Goal: Task Accomplishment & Management: Complete application form

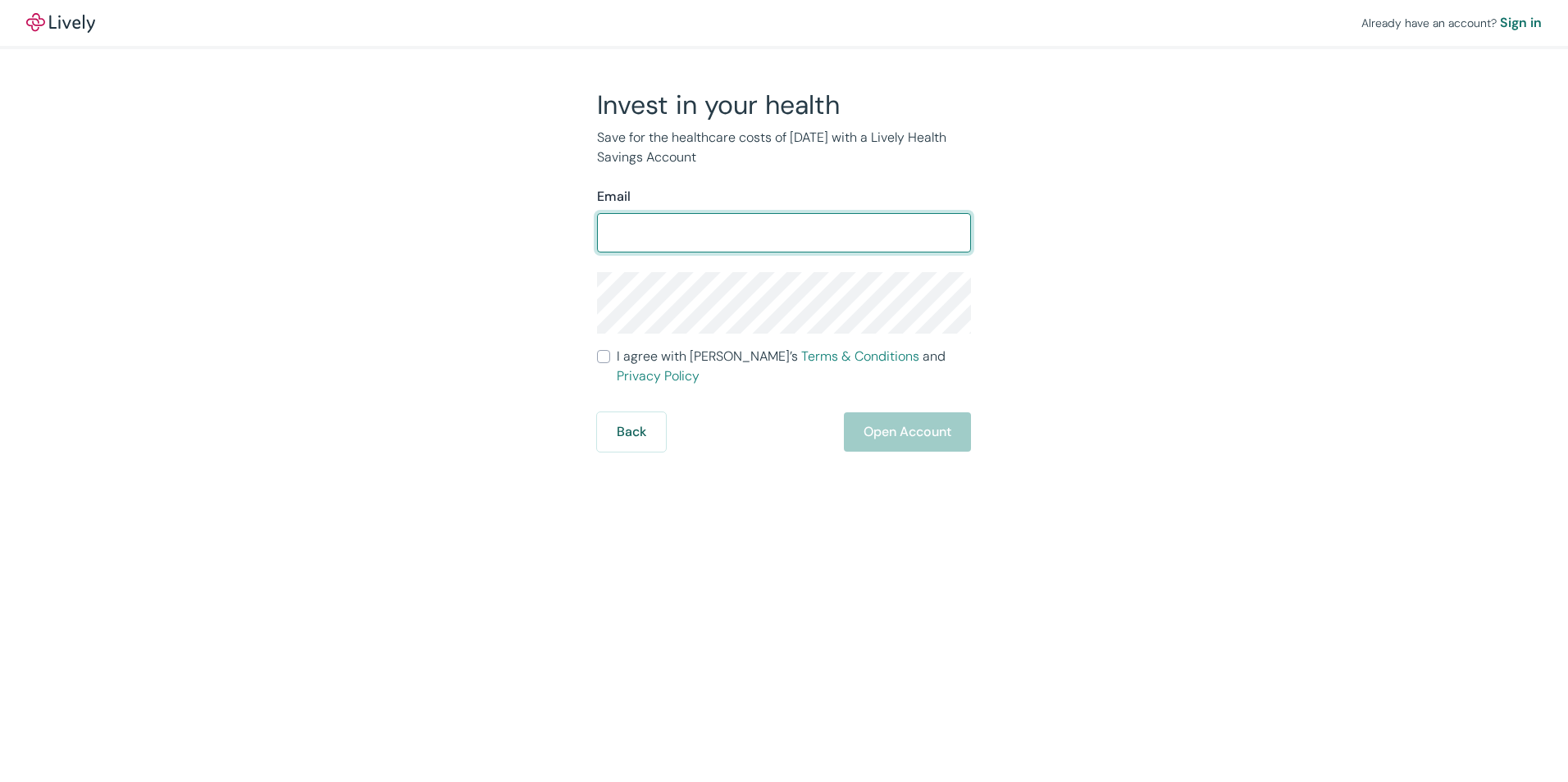
click at [623, 223] on input "Email" at bounding box center [784, 233] width 374 height 33
type input "[EMAIL_ADDRESS][DOMAIN_NAME]"
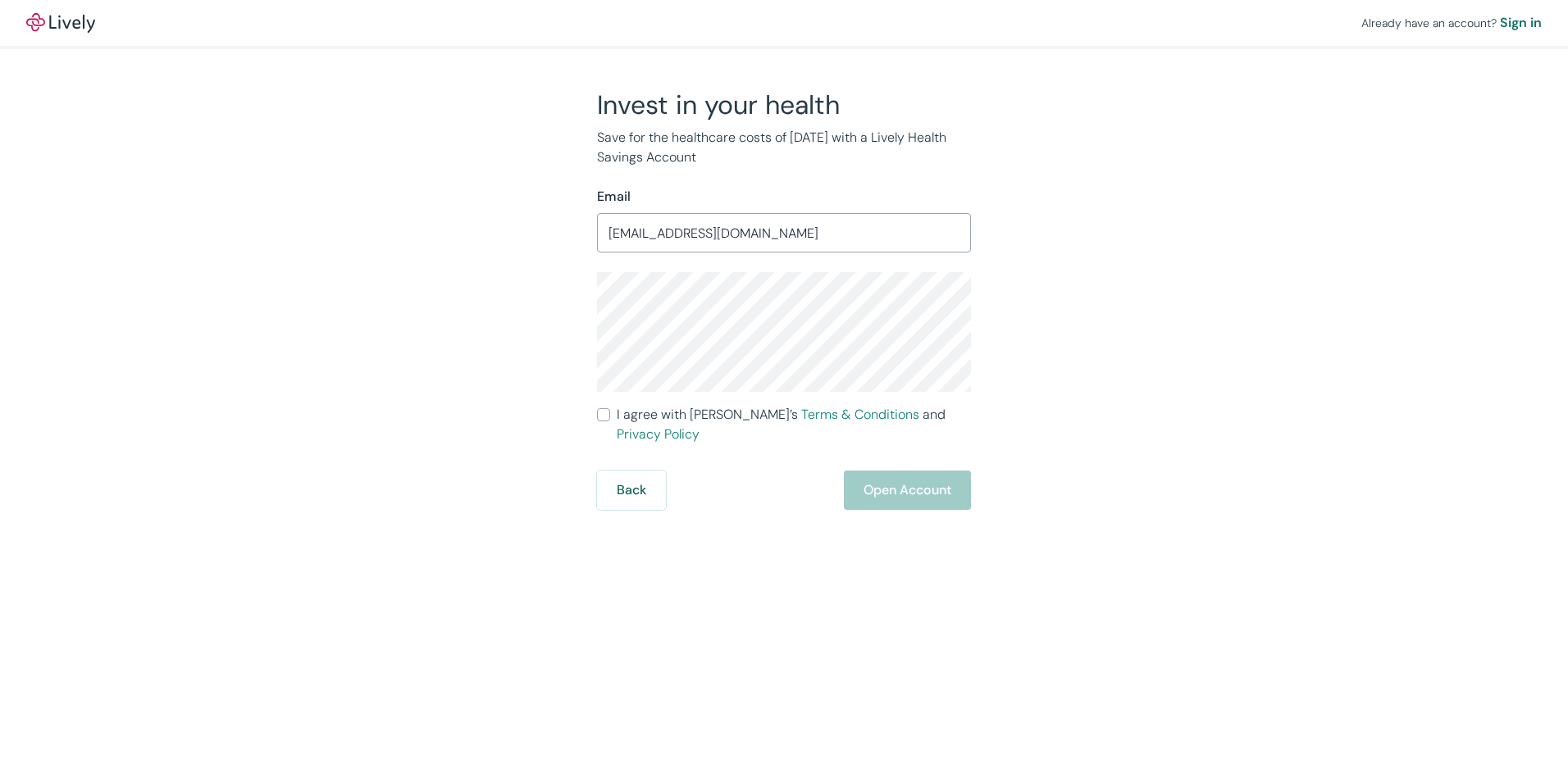
click at [415, 287] on div "Invest in your health Save for the healthcare costs of [DATE] with a Lively Hea…" at bounding box center [774, 298] width 787 height 422
click at [467, 415] on div "Invest in your health Save for the healthcare costs of [DATE] with a Lively Hea…" at bounding box center [774, 298] width 787 height 422
drag, startPoint x: 600, startPoint y: 413, endPoint x: 609, endPoint y: 413, distance: 9.0
click at [601, 413] on input "I agree with Lively’s Terms & Conditions and Privacy Policy" at bounding box center [603, 415] width 13 height 13
checkbox input "true"
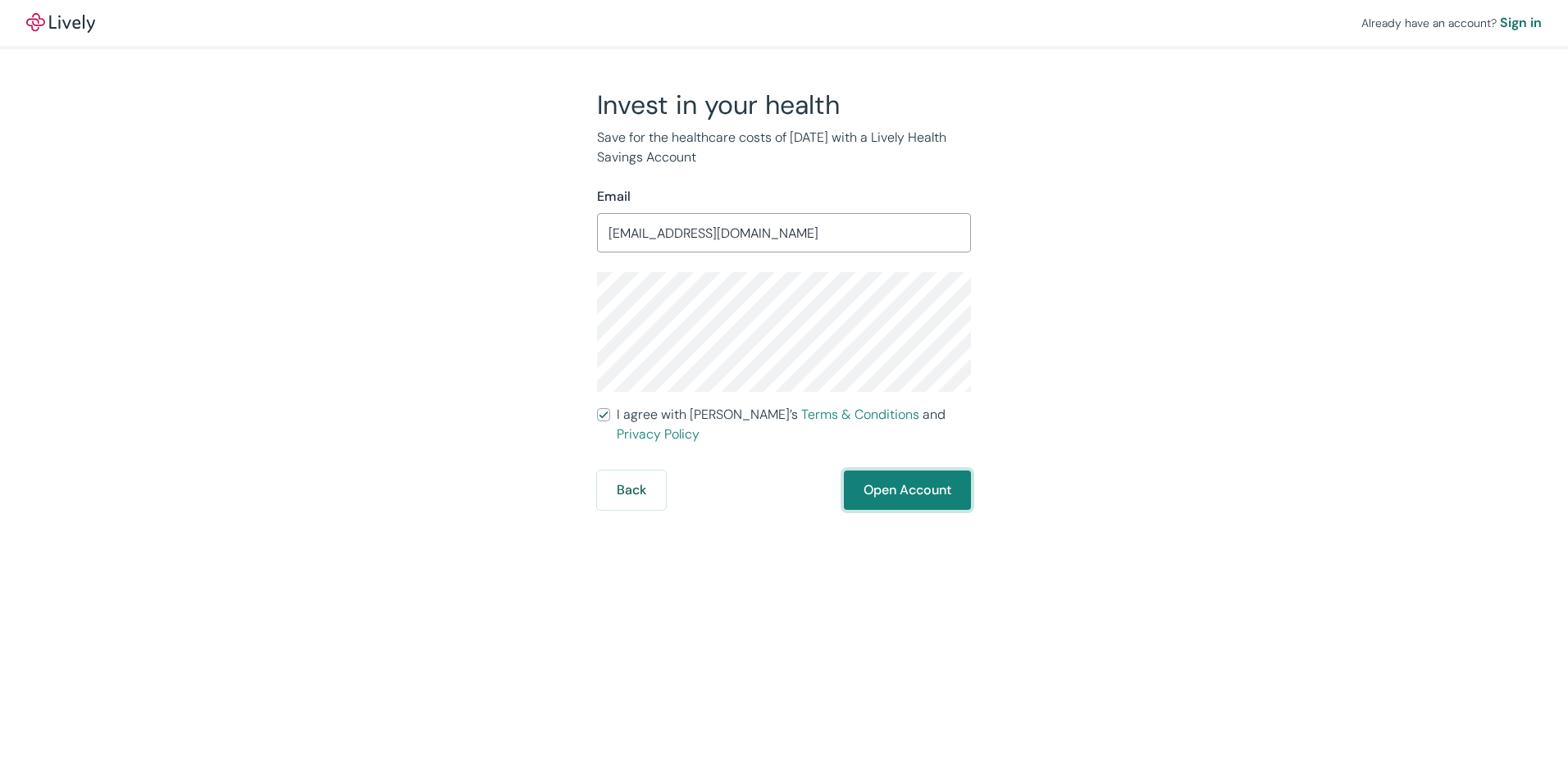
click at [893, 481] on button "Open Account" at bounding box center [908, 490] width 127 height 39
